Goal: Find specific page/section: Find specific page/section

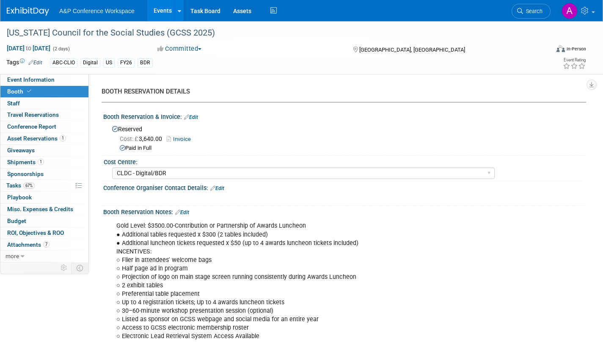
select select "CLDC - Digital/BDR"
click at [16, 186] on span "Tasks 67%" at bounding box center [20, 185] width 28 height 7
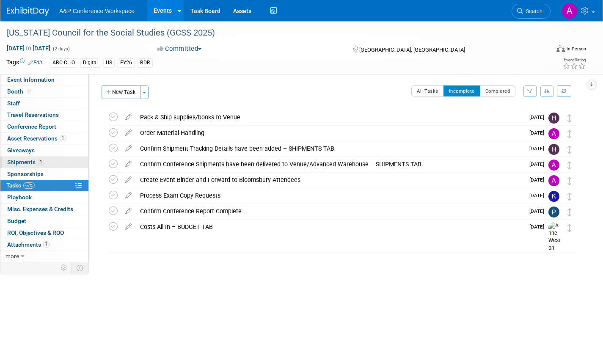
click at [28, 161] on span "Shipments 1" at bounding box center [25, 162] width 37 height 7
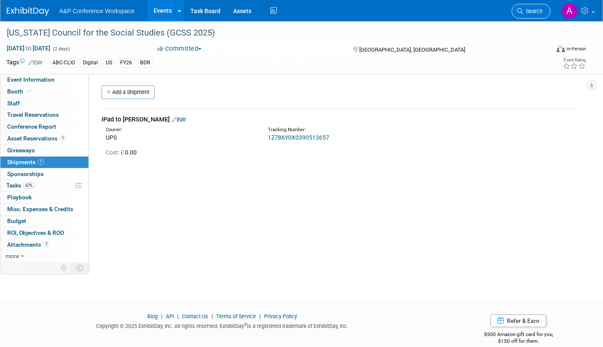
click at [533, 10] on span "Search" at bounding box center [532, 11] width 19 height 6
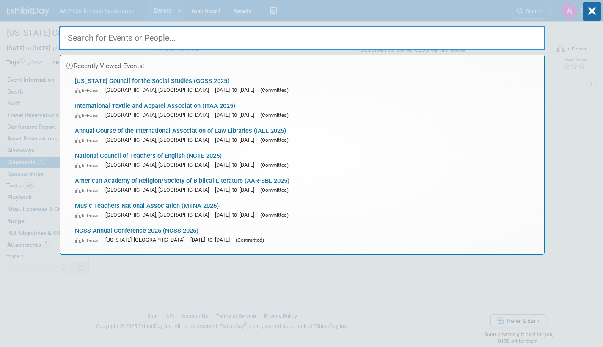
drag, startPoint x: 189, startPoint y: 42, endPoint x: 188, endPoint y: 34, distance: 8.1
click at [189, 41] on input "text" at bounding box center [302, 38] width 486 height 25
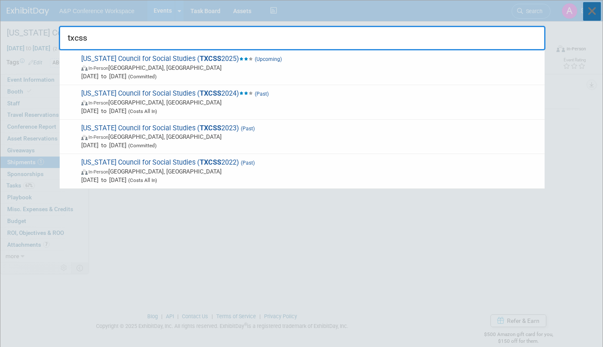
type input "txcss"
click at [594, 13] on icon at bounding box center [592, 11] width 18 height 19
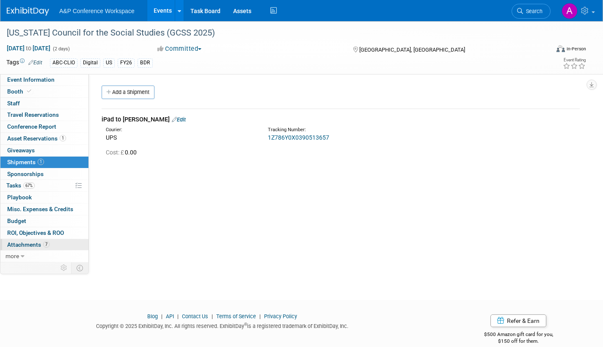
click at [31, 243] on span "Attachments 7" at bounding box center [28, 244] width 42 height 7
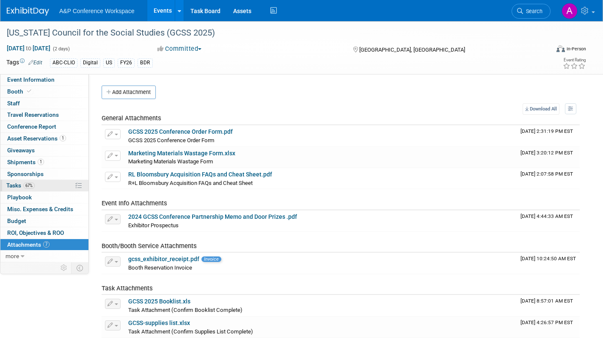
click at [13, 184] on span "Tasks 67%" at bounding box center [20, 185] width 28 height 7
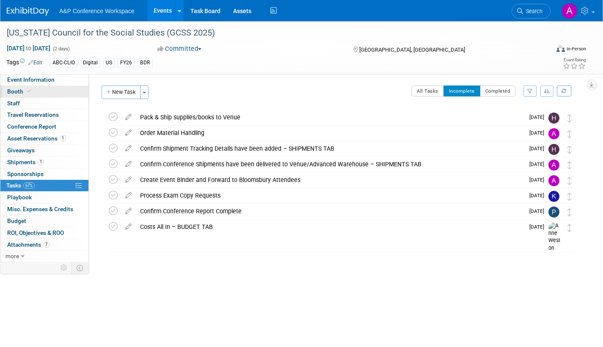
click at [17, 87] on link "Booth" at bounding box center [44, 91] width 88 height 11
select select "CLDC - Digital/BDR"
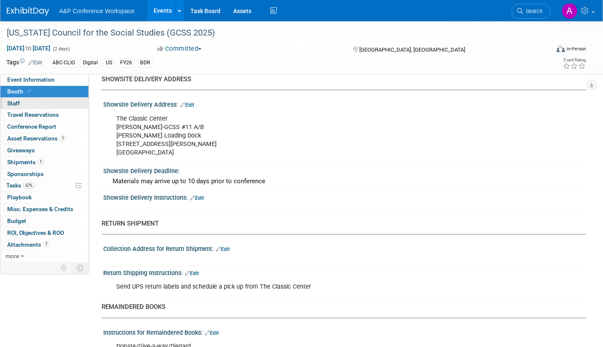
scroll to position [671, 0]
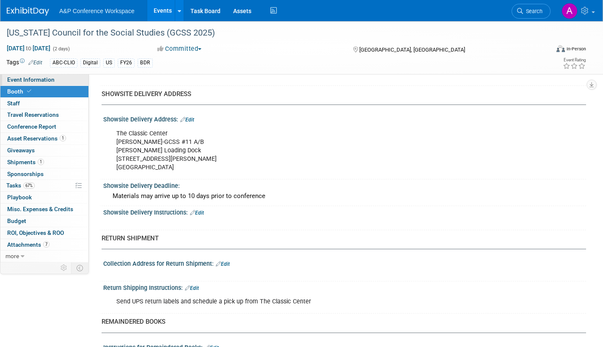
click at [55, 79] on link "Event Information" at bounding box center [44, 79] width 88 height 11
select select "Annual"
select select "Level 2"
select select "In-Person Booth"
select select "Schools"
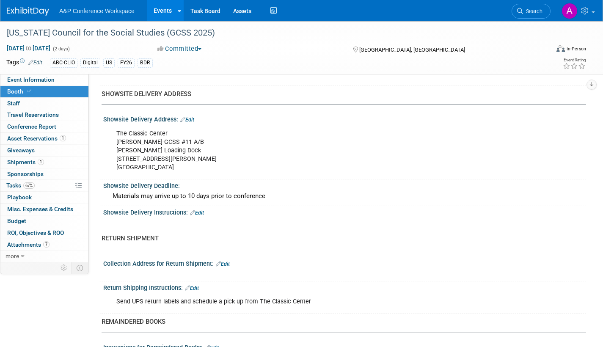
select select "Bloomsbury Digital Resources"
select select "[PERSON_NAME]"
select select "BDR Product Awareness and Trial Generation​"
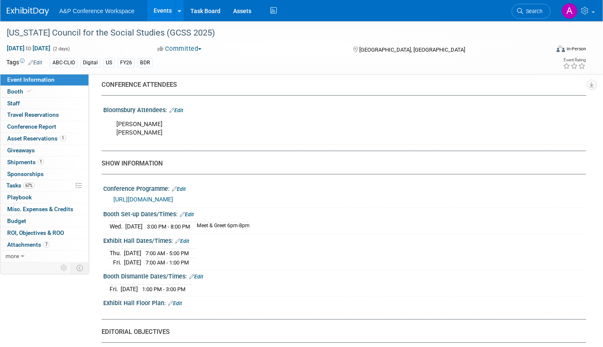
scroll to position [550, 0]
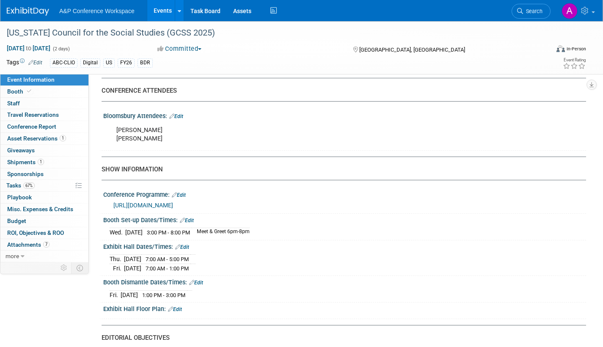
click at [192, 223] on link "Edit" at bounding box center [187, 220] width 14 height 6
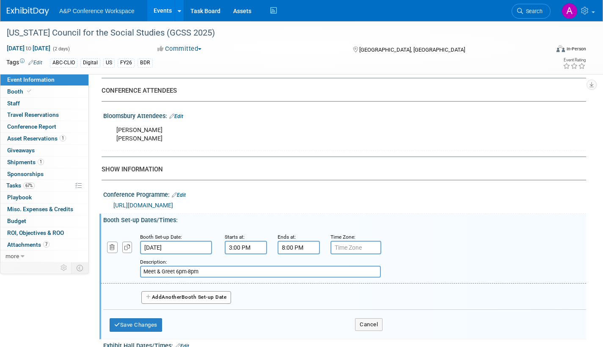
click at [315, 253] on input "8:00 PM" at bounding box center [298, 248] width 42 height 14
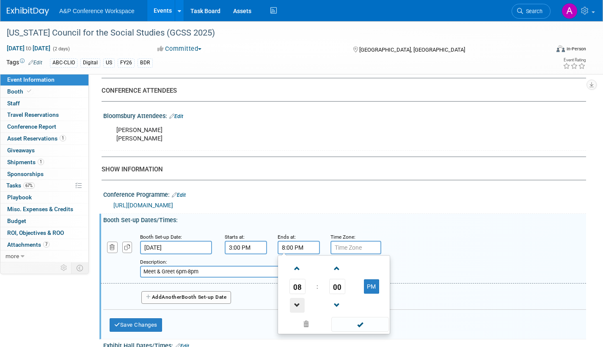
click at [298, 311] on span at bounding box center [297, 305] width 15 height 15
click at [298, 310] on span at bounding box center [297, 305] width 15 height 15
type input "6:00 PM"
drag, startPoint x: 357, startPoint y: 330, endPoint x: 404, endPoint y: 331, distance: 46.9
click at [358, 331] on span at bounding box center [359, 324] width 57 height 15
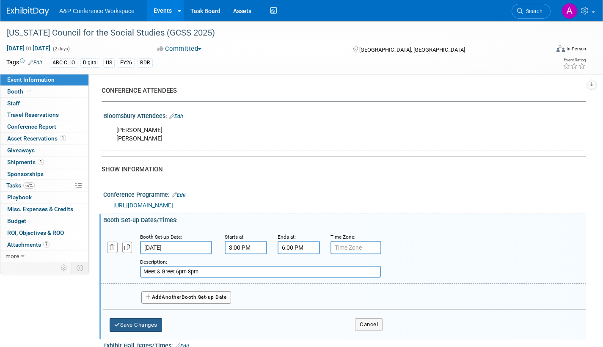
click at [134, 332] on button "Save Changes" at bounding box center [136, 325] width 52 height 14
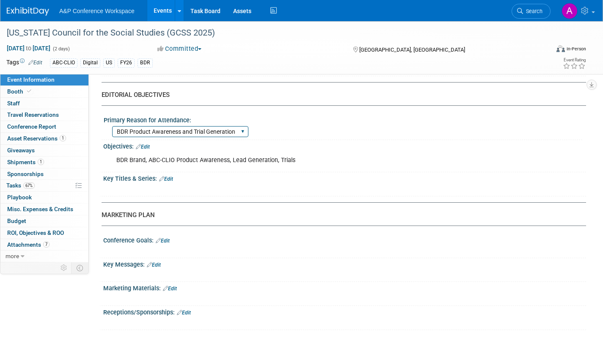
scroll to position [799, 0]
click at [14, 91] on span "Booth" at bounding box center [20, 91] width 26 height 7
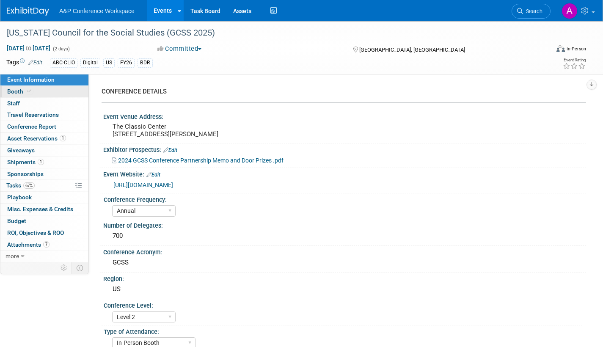
select select "CLDC - Digital/BDR"
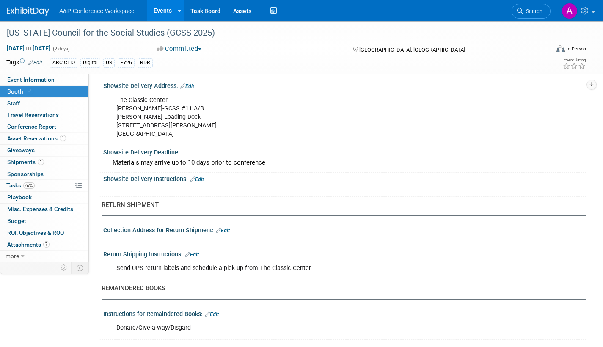
scroll to position [713, 0]
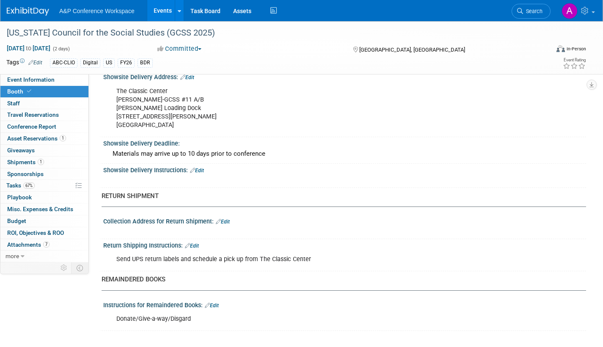
click at [218, 305] on link "Edit" at bounding box center [212, 305] width 14 height 6
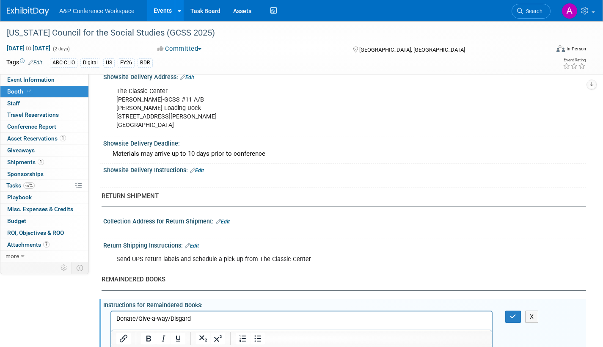
scroll to position [0, 0]
click at [156, 319] on p "Donate/Give-a-way/Disgard" at bounding box center [301, 319] width 370 height 8
click at [189, 317] on p "Donate/Giveaway/Disgard" at bounding box center [301, 319] width 370 height 8
click at [511, 316] on icon "button" at bounding box center [513, 316] width 6 height 6
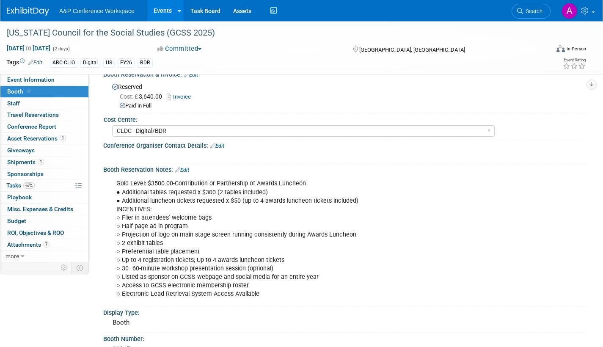
scroll to position [85, 0]
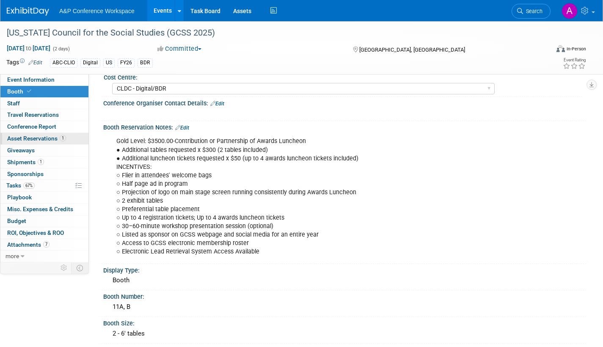
click at [21, 137] on span "Asset Reservations 1" at bounding box center [36, 138] width 59 height 7
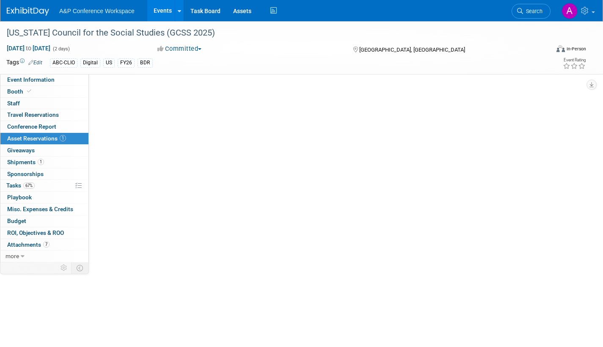
scroll to position [0, 0]
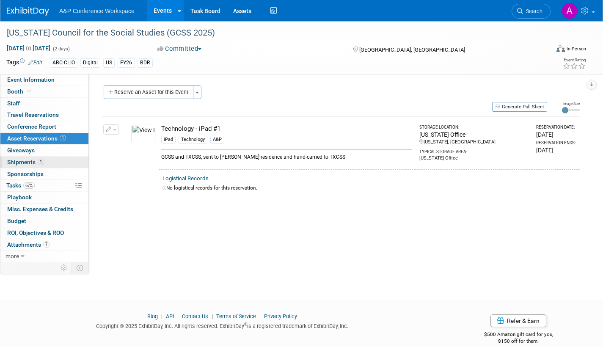
click at [15, 159] on span "Shipments 1" at bounding box center [25, 162] width 37 height 7
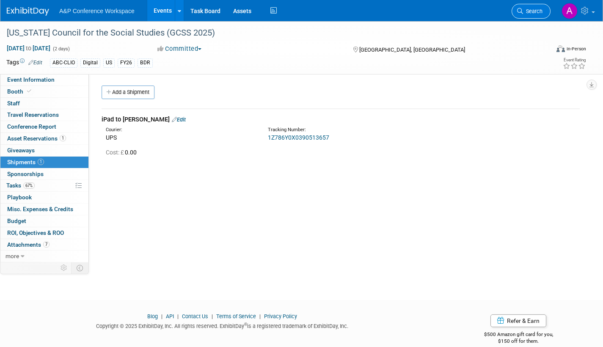
click at [531, 12] on span "Search" at bounding box center [532, 11] width 19 height 6
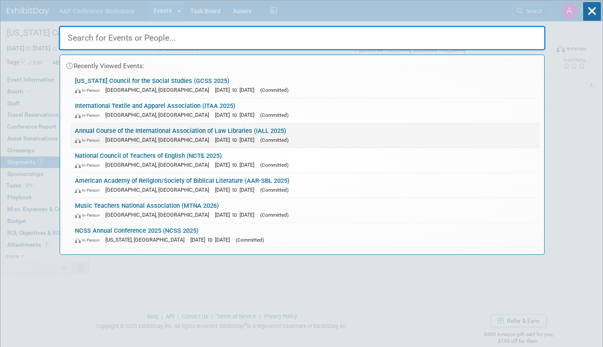
click at [243, 130] on link "Annual Course of the International Association of Law Libraries (IALL 2025) In-…" at bounding box center [305, 135] width 469 height 25
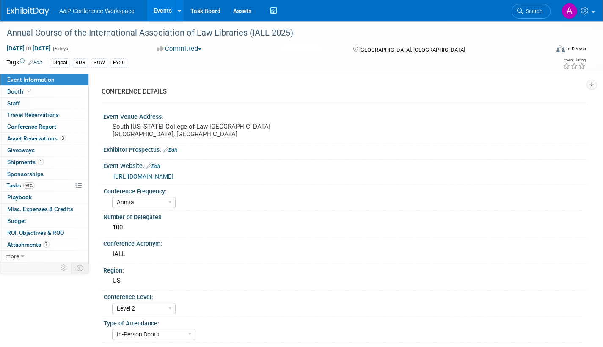
select select "Annual"
select select "Level 2"
select select "In-Person Booth"
select select "Libraries"
select select "Bloomsbury Digital Resources"
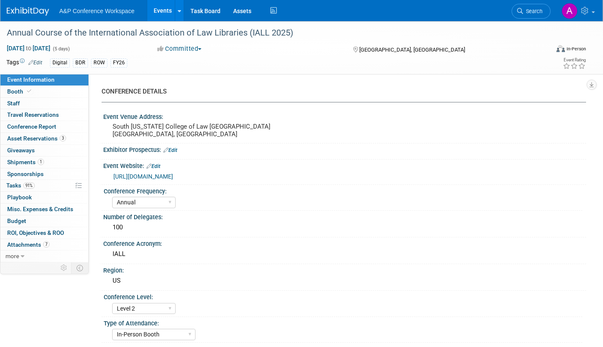
select select "[PERSON_NAME]"
select select "BDR Product Awareness and Trial Generation​"
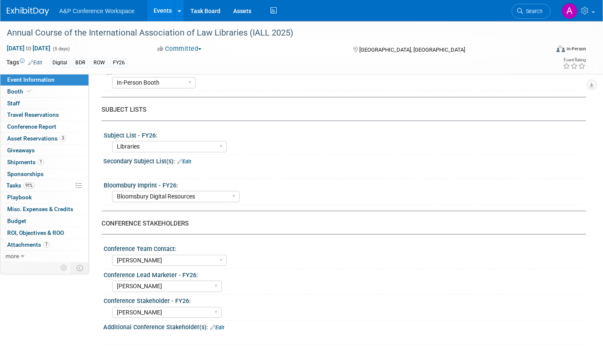
scroll to position [169, 0]
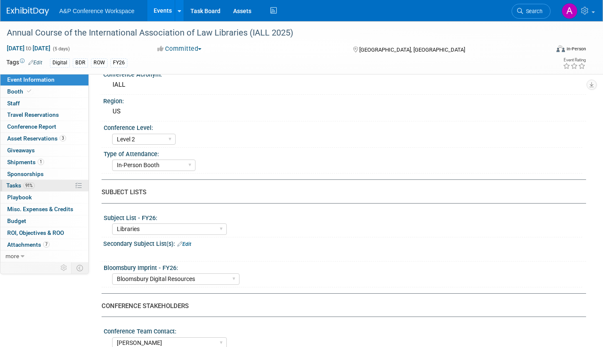
click at [14, 184] on span "Tasks 91%" at bounding box center [20, 185] width 28 height 7
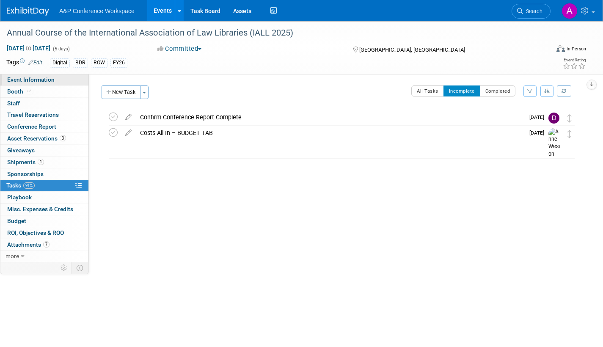
click at [37, 79] on span "Event Information" at bounding box center [30, 79] width 47 height 7
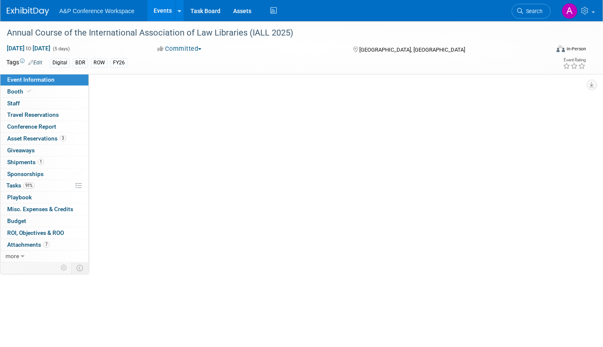
select select "Annual"
select select "Level 2"
select select "In-Person Booth"
select select "Libraries"
select select "Bloomsbury Digital Resources"
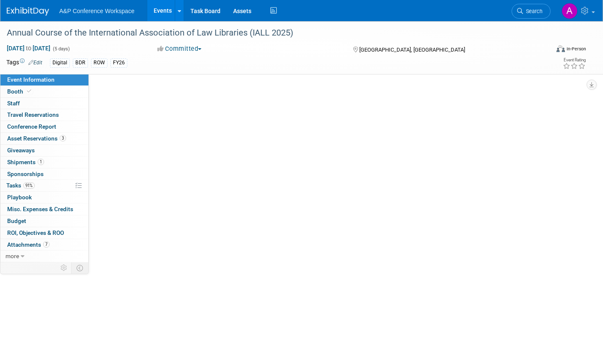
select select "[PERSON_NAME]"
select select "BDR Product Awareness and Trial Generation​"
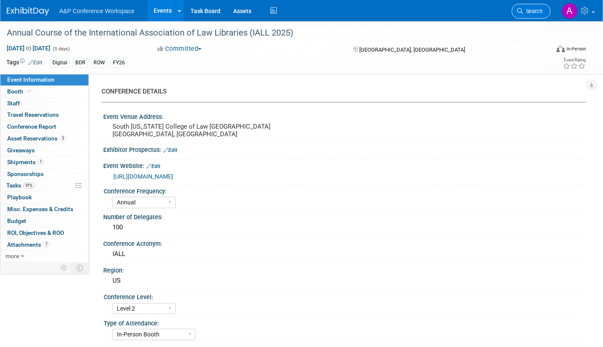
click at [529, 17] on link "Search" at bounding box center [530, 11] width 39 height 15
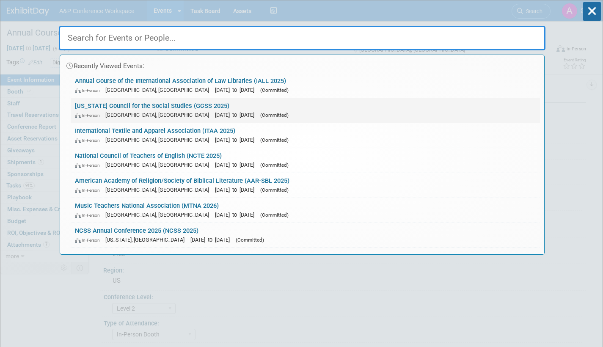
click at [250, 107] on link "Georgia Council for the Social Studies (GCSS 2025) In-Person Athens, GA Oct 23,…" at bounding box center [305, 110] width 469 height 25
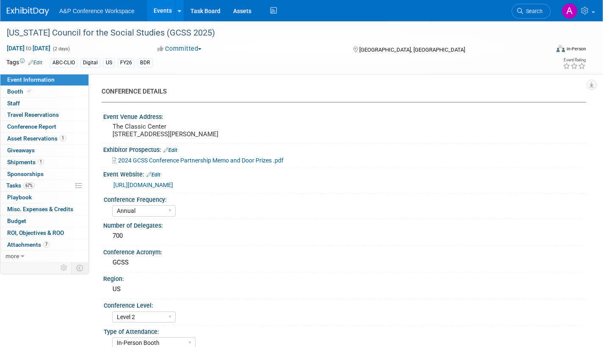
select select "Annual"
select select "Level 2"
select select "In-Person Booth"
select select "Schools"
select select "Bloomsbury Digital Resources"
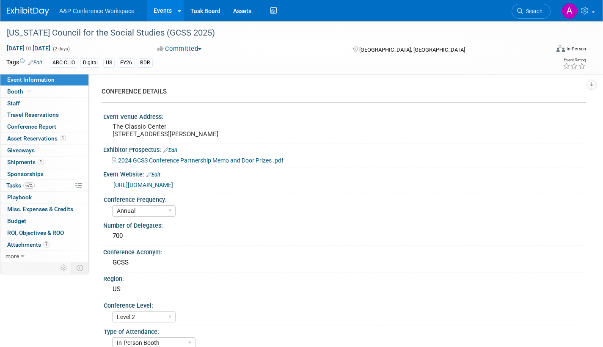
select select "[PERSON_NAME]"
select select "BDR Product Awareness and Trial Generation​"
drag, startPoint x: 20, startPoint y: 246, endPoint x: 140, endPoint y: 243, distance: 120.1
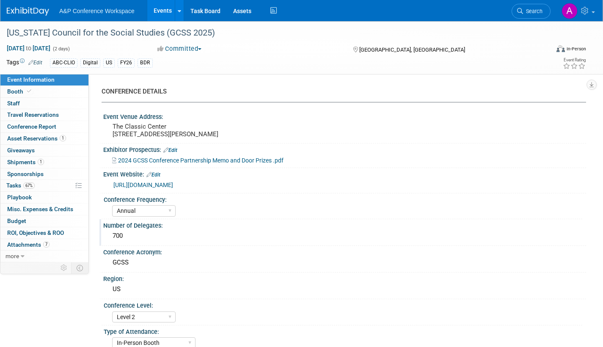
click at [20, 246] on span "Attachments 7" at bounding box center [28, 244] width 42 height 7
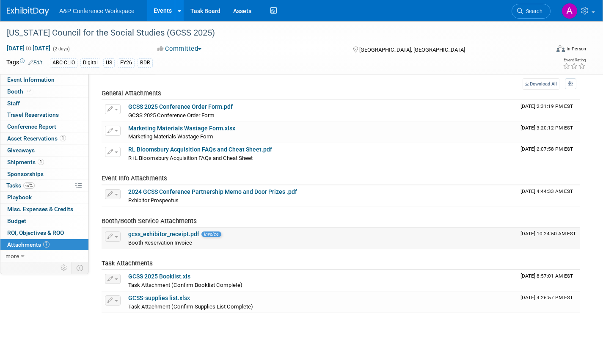
scroll to position [6, 0]
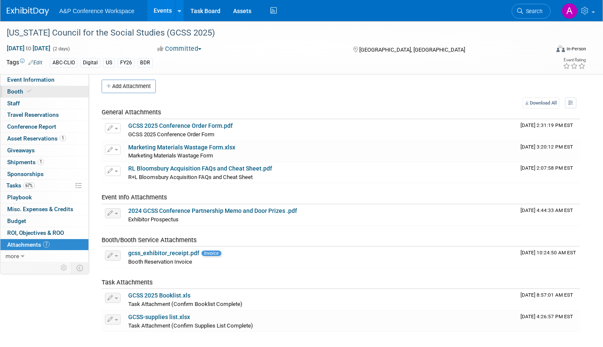
click at [16, 90] on span "Booth" at bounding box center [20, 91] width 26 height 7
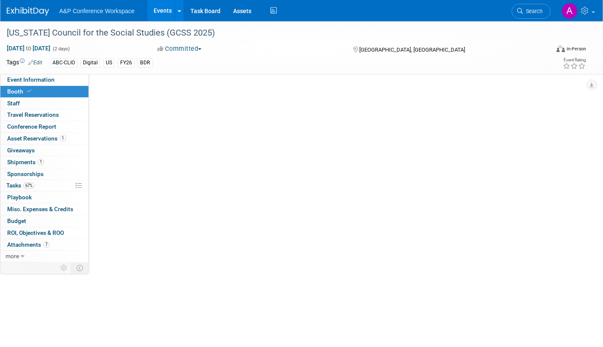
scroll to position [0, 0]
select select "CLDC - Digital/BDR"
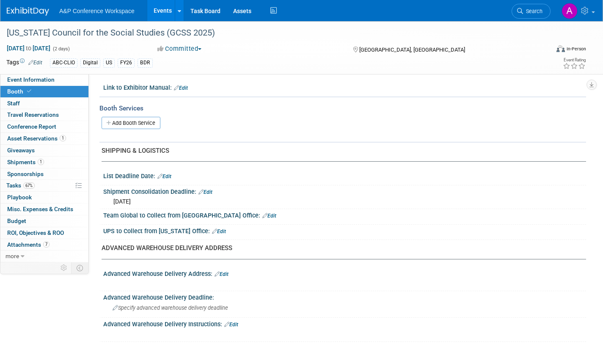
scroll to position [550, 0]
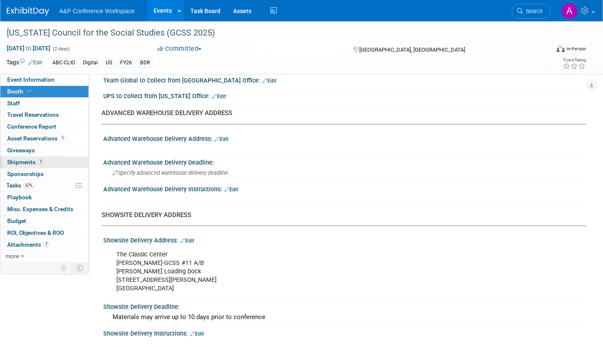
click at [14, 160] on span "Shipments 1" at bounding box center [25, 162] width 37 height 7
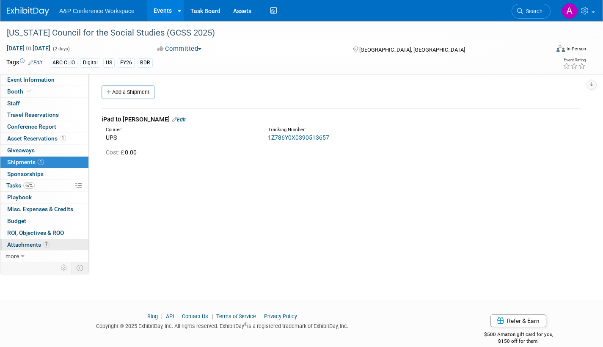
click at [19, 245] on span "Attachments 7" at bounding box center [28, 244] width 42 height 7
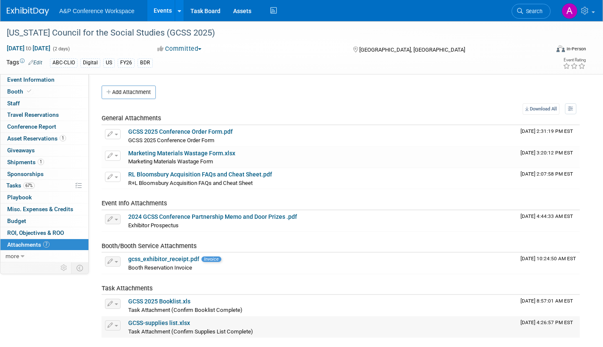
click at [169, 323] on link "GCSS-supplies list.xlsx" at bounding box center [159, 322] width 62 height 7
click at [172, 323] on link "GCSS-supplies list.xlsx" at bounding box center [159, 322] width 62 height 7
